Goal: Find specific page/section: Find specific page/section

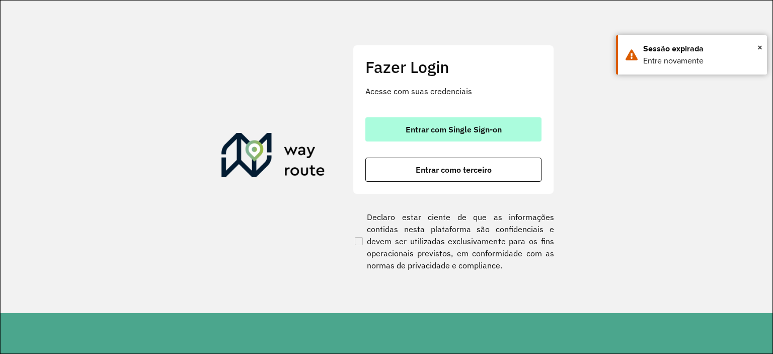
click at [463, 126] on span "Entrar com Single Sign-on" at bounding box center [454, 129] width 96 height 8
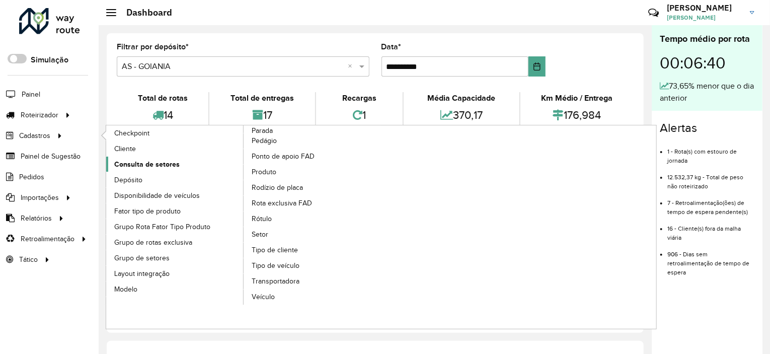
click at [150, 159] on span "Consulta de setores" at bounding box center [146, 164] width 65 height 11
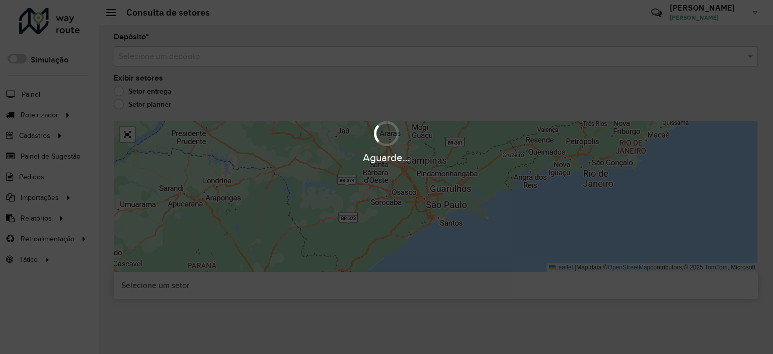
click at [259, 56] on div "Aguarde..." at bounding box center [386, 177] width 773 height 354
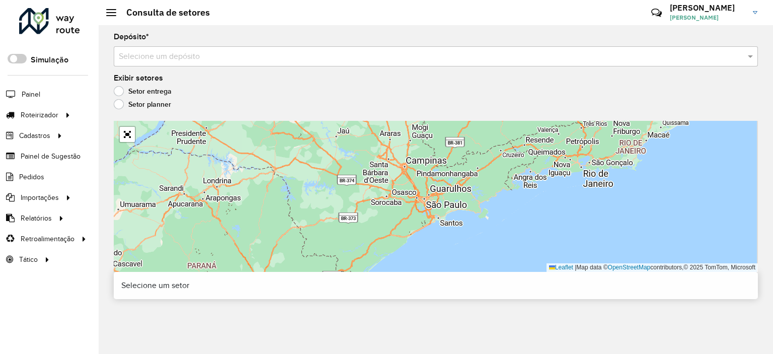
click at [259, 56] on input "text" at bounding box center [426, 57] width 614 height 12
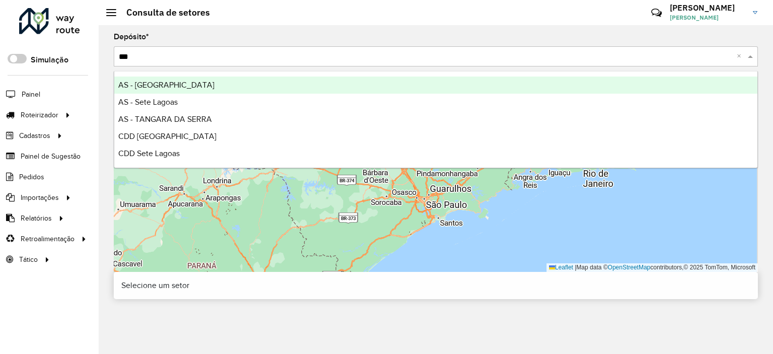
type input "****"
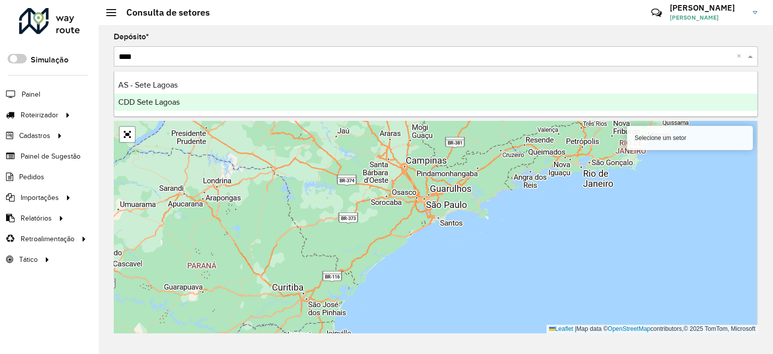
click at [276, 101] on div "CDD Sete Lagoas" at bounding box center [435, 102] width 643 height 17
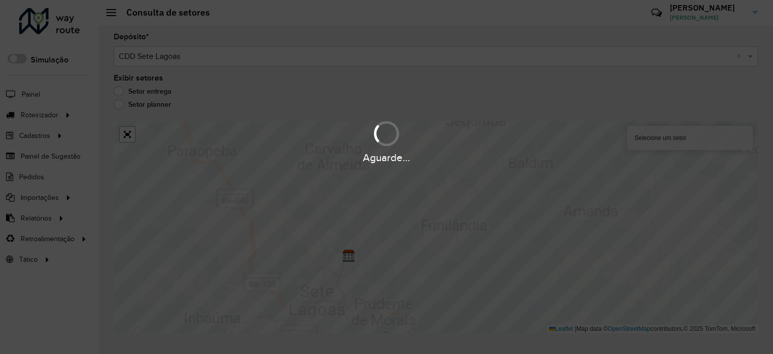
click at [345, 223] on div "Aguarde..." at bounding box center [386, 177] width 773 height 354
